Goal: Task Accomplishment & Management: Manage account settings

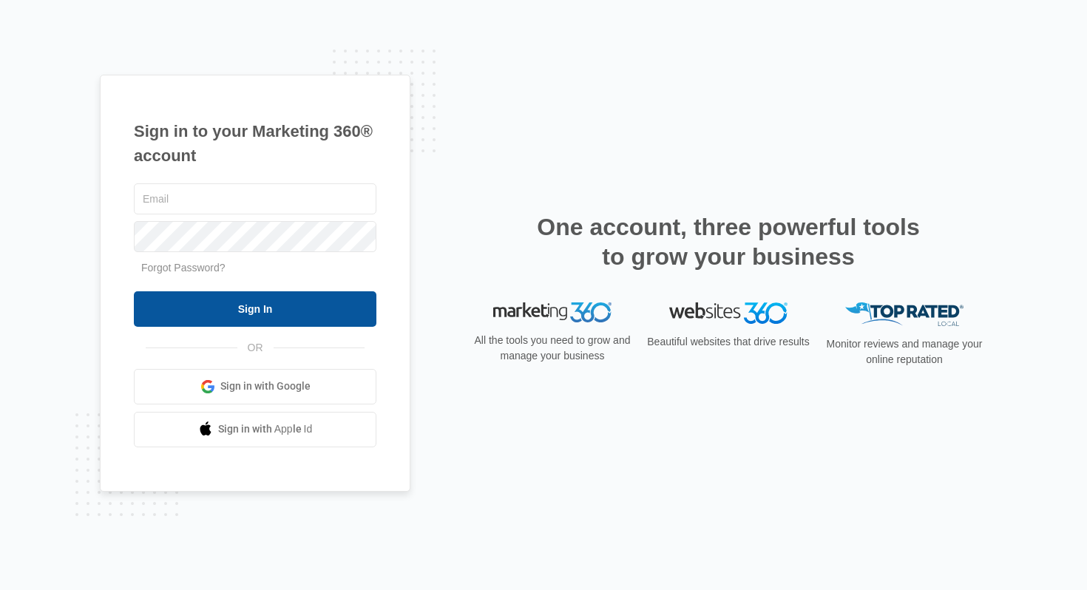
type input "joel.green@madwire.com"
click at [288, 302] on input "Sign In" at bounding box center [255, 309] width 243 height 36
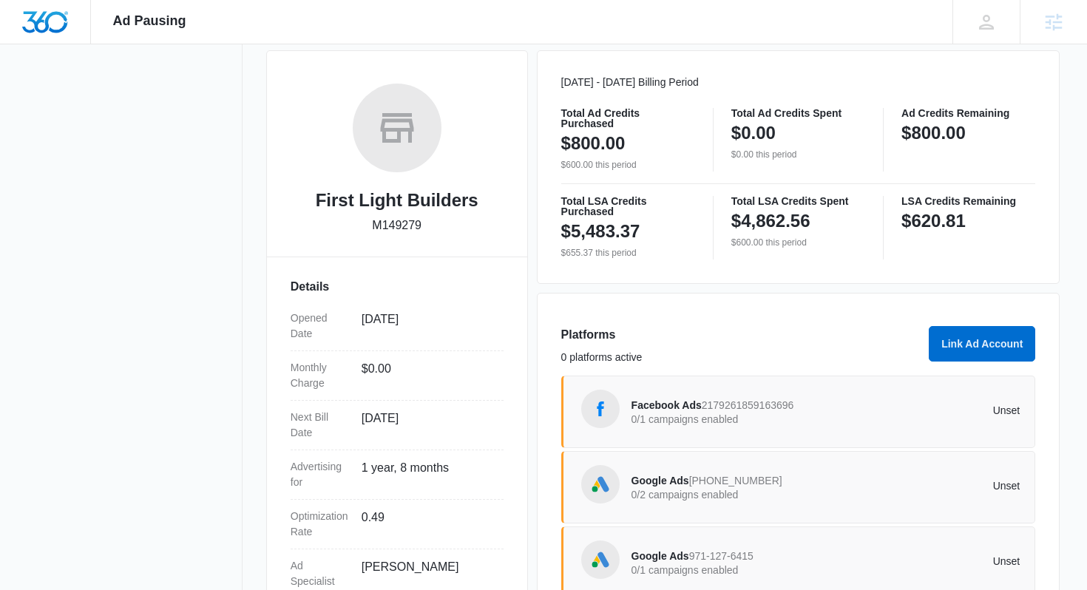
scroll to position [300, 0]
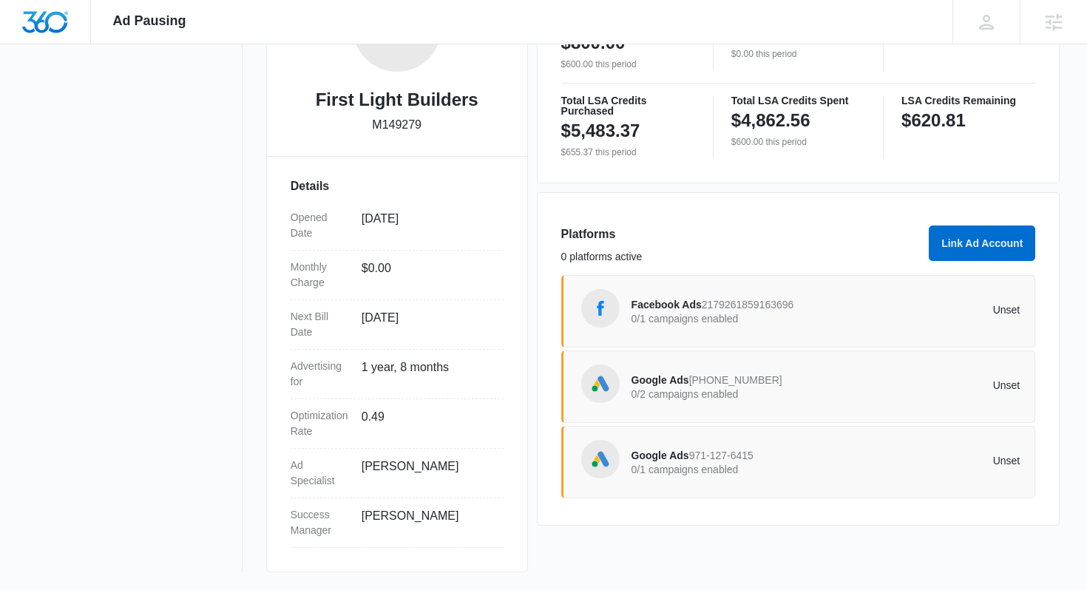
click at [726, 457] on span "971-127-6415" at bounding box center [721, 456] width 64 height 12
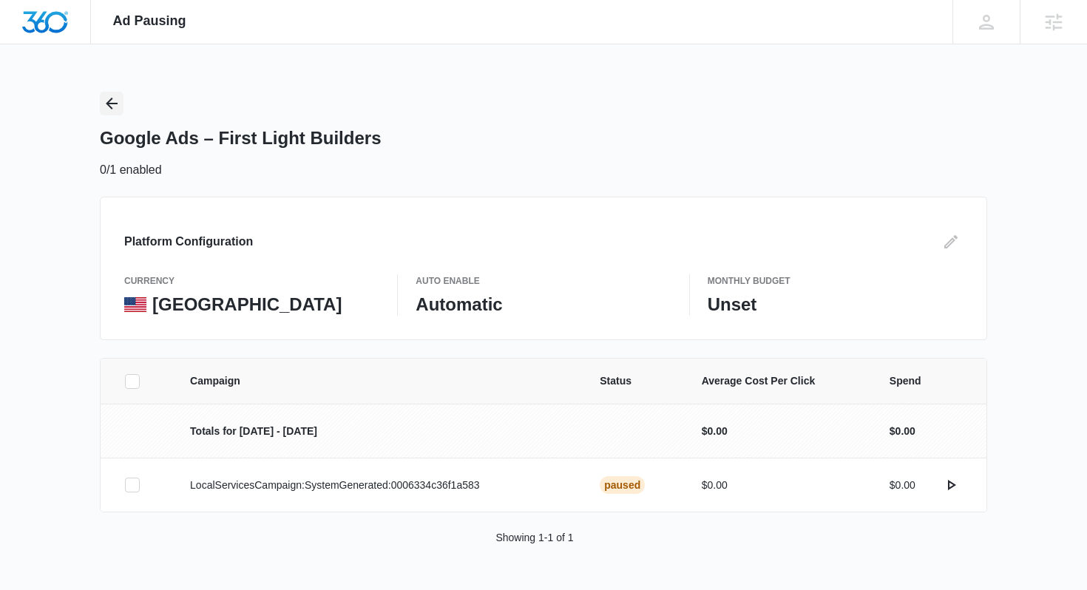
click at [122, 102] on button "Back" at bounding box center [112, 104] width 24 height 24
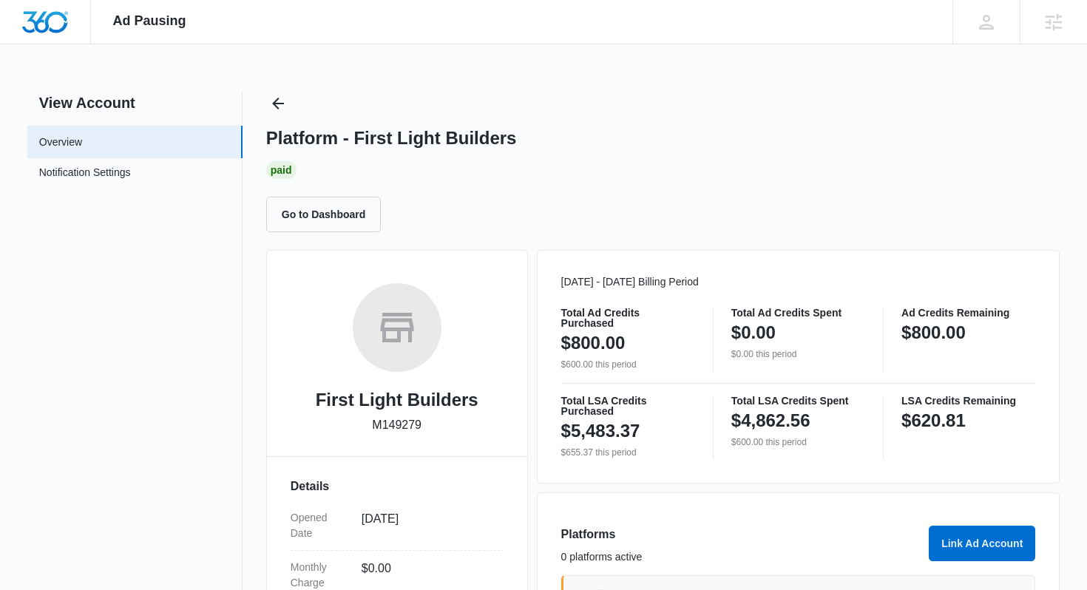
scroll to position [300, 0]
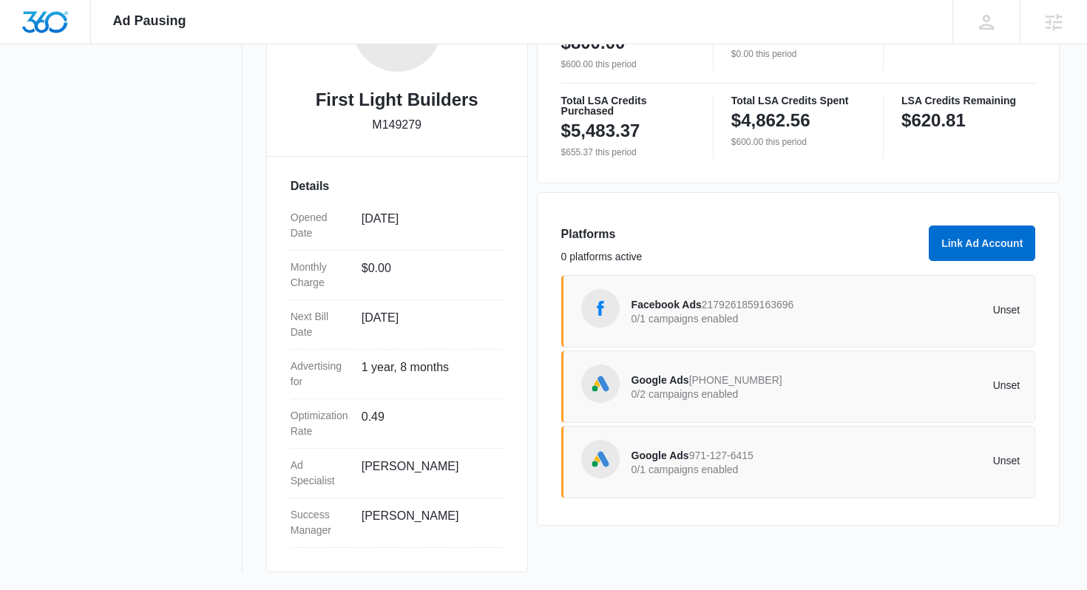
click at [688, 385] on span "Google Ads" at bounding box center [661, 380] width 58 height 12
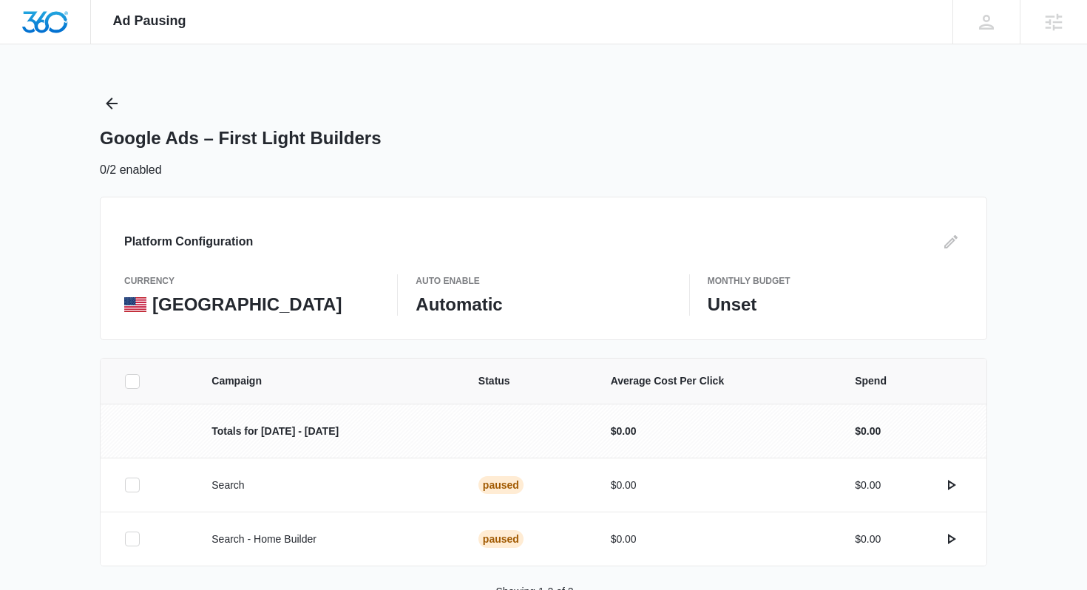
scroll to position [45, 0]
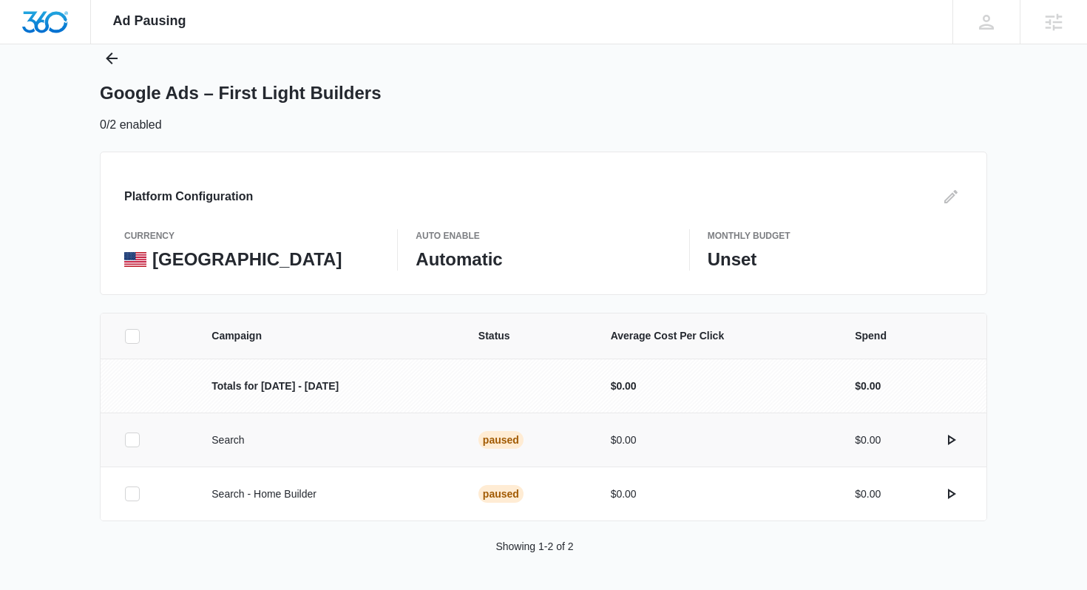
click at [119, 439] on td at bounding box center [147, 440] width 93 height 54
click at [132, 440] on icon at bounding box center [132, 439] width 13 height 13
click at [125, 440] on input "checkbox" at bounding box center [124, 440] width 1 height 1
click at [143, 438] on label at bounding box center [150, 440] width 52 height 15
click at [125, 440] on input "checkbox" at bounding box center [124, 440] width 1 height 1
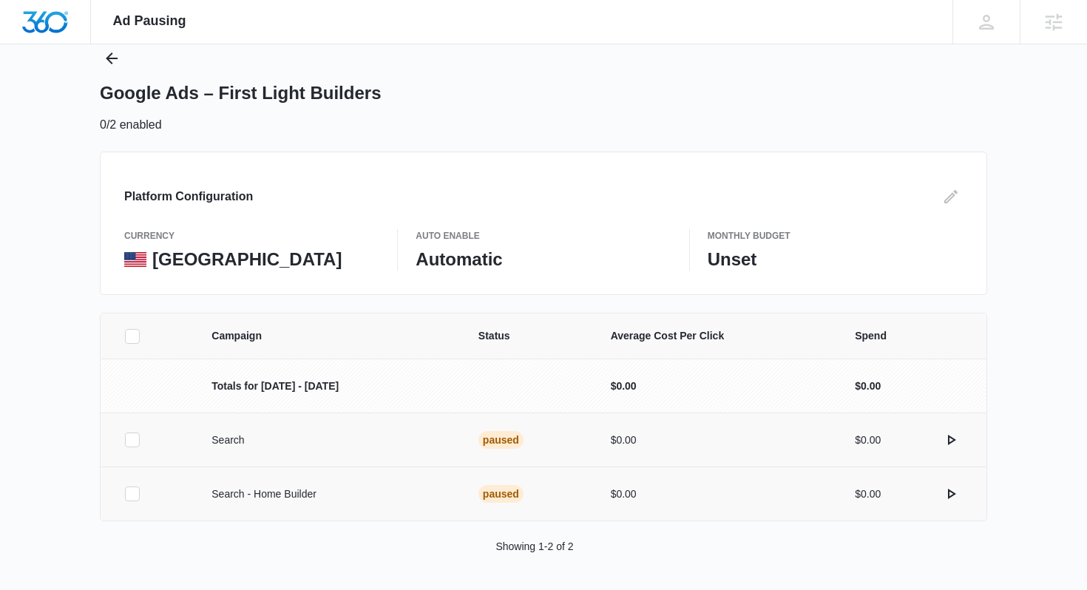
click at [131, 493] on icon at bounding box center [132, 493] width 13 height 13
click at [125, 494] on input "checkbox" at bounding box center [124, 494] width 1 height 1
drag, startPoint x: 1026, startPoint y: 564, endPoint x: 1048, endPoint y: 538, distance: 34.1
click at [1027, 563] on button "Activate Campaign" at bounding box center [1007, 568] width 124 height 36
click at [121, 492] on td at bounding box center [147, 494] width 93 height 54
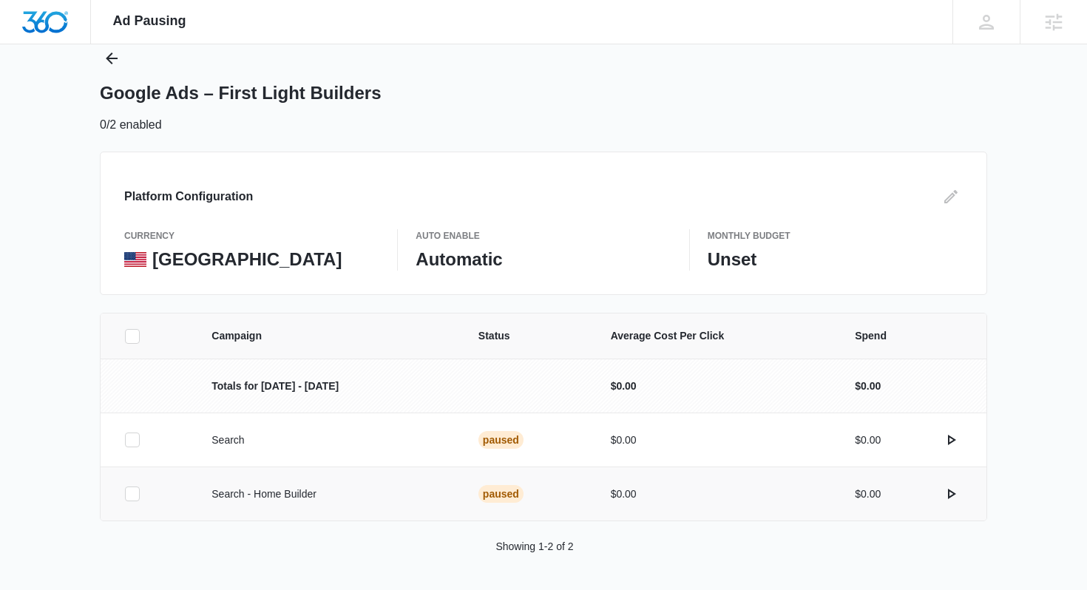
click at [133, 493] on icon at bounding box center [132, 493] width 9 height 7
click at [125, 494] on input "checkbox" at bounding box center [124, 494] width 1 height 1
click at [1007, 560] on button "Activate Campaign" at bounding box center [1007, 568] width 124 height 36
